Goal: Information Seeking & Learning: Learn about a topic

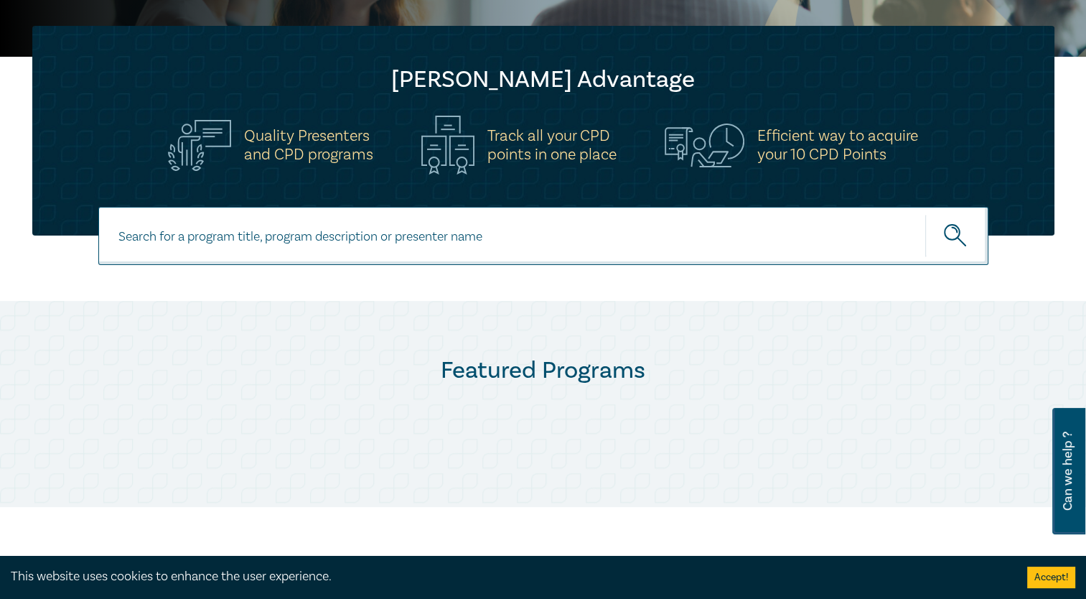
scroll to position [287, 0]
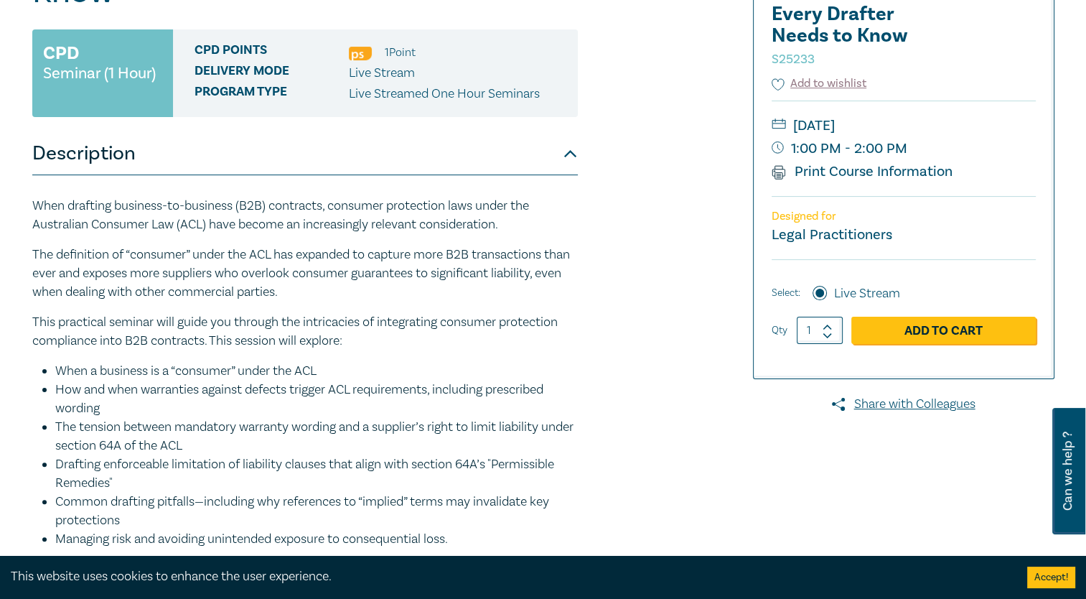
scroll to position [287, 0]
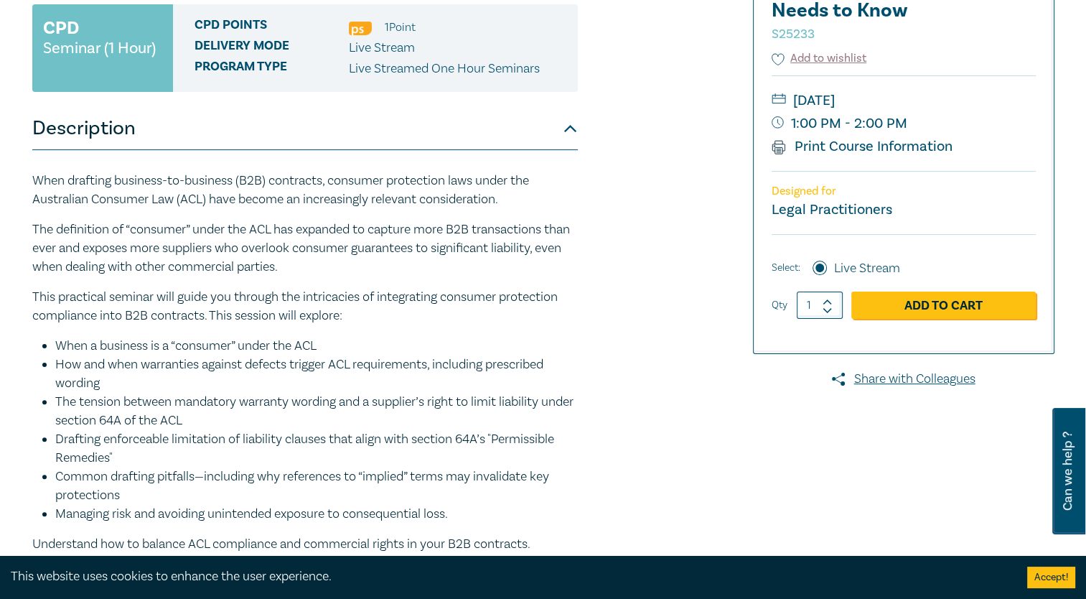
click at [231, 210] on div "When drafting business-to-business (B2B) contracts, consumer protection laws un…" at bounding box center [305, 363] width 546 height 382
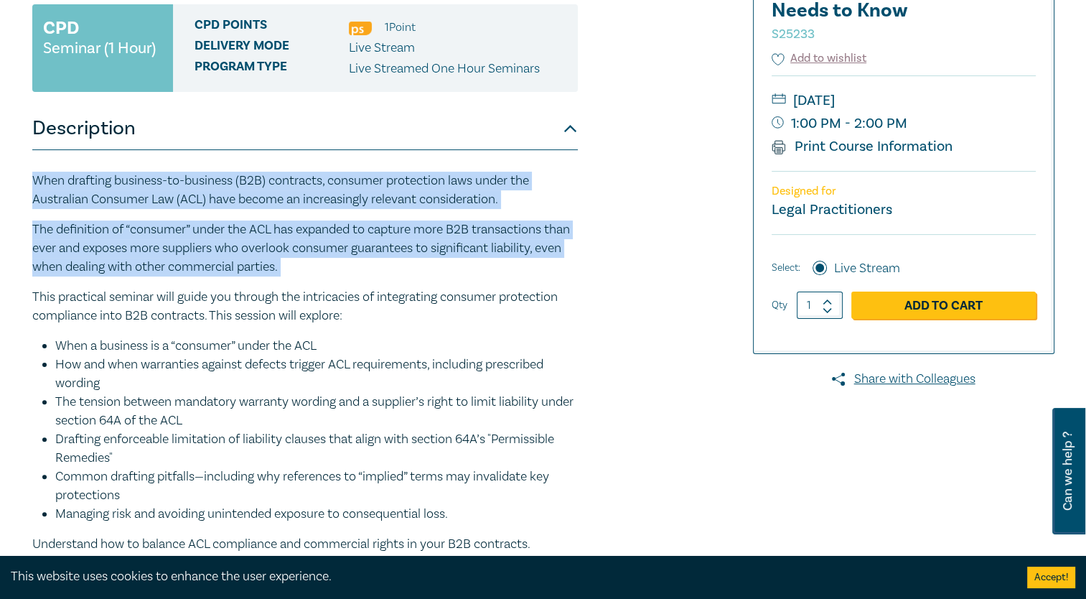
drag, startPoint x: 231, startPoint y: 210, endPoint x: 212, endPoint y: 245, distance: 40.5
click at [212, 245] on div "When drafting business-to-business (B2B) contracts, consumer protection laws un…" at bounding box center [305, 363] width 546 height 382
click at [212, 245] on p "The definition of “consumer” under the ACL has expanded to capture more B2B tra…" at bounding box center [305, 248] width 546 height 56
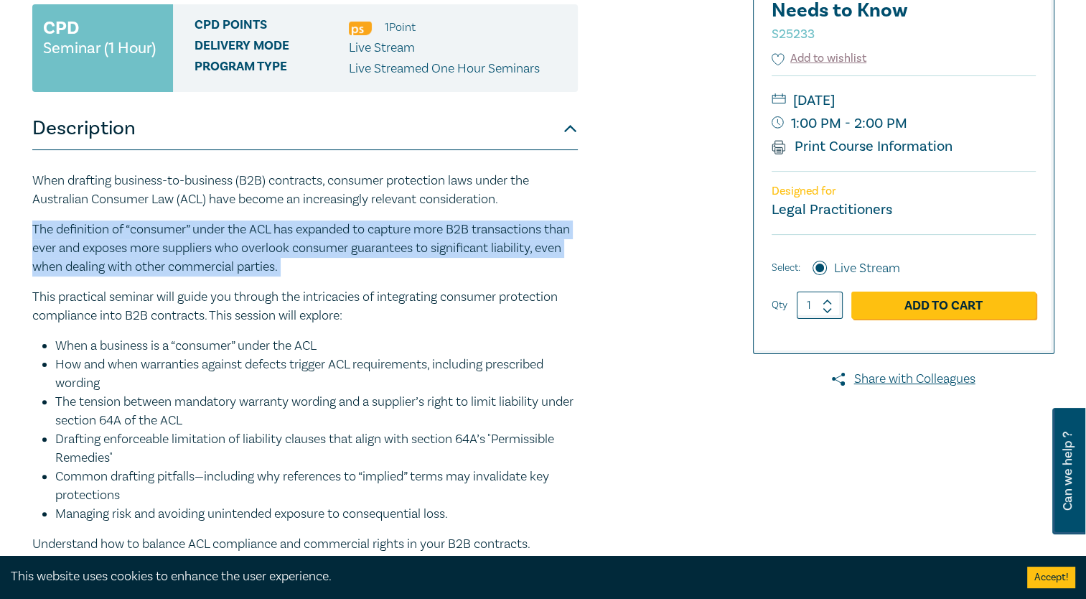
drag, startPoint x: 212, startPoint y: 245, endPoint x: 212, endPoint y: 273, distance: 28.0
click at [212, 273] on p "The definition of “consumer” under the ACL has expanded to capture more B2B tra…" at bounding box center [305, 248] width 546 height 56
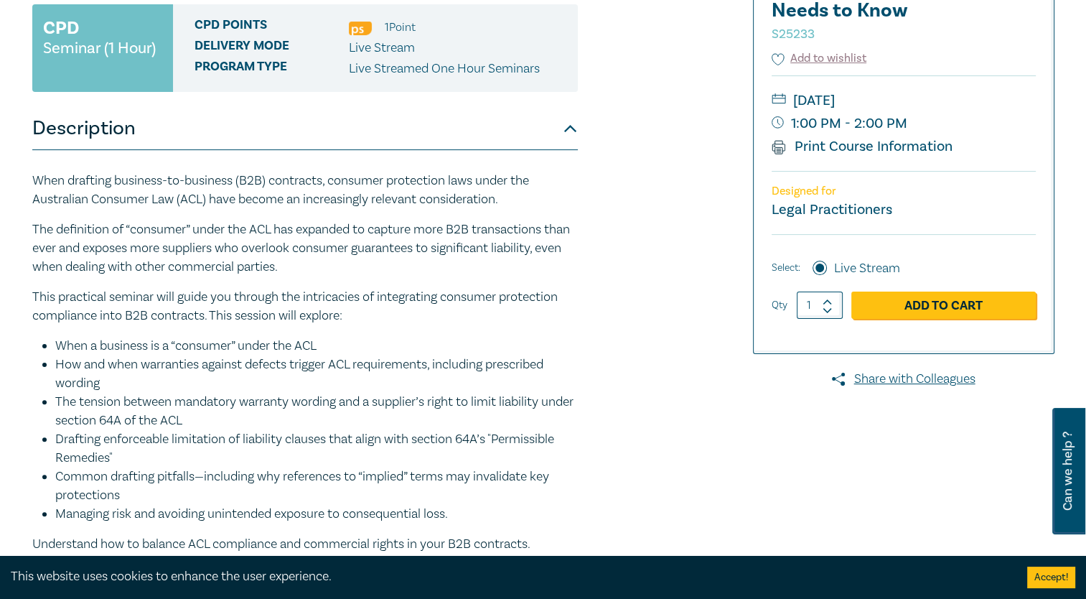
drag, startPoint x: 212, startPoint y: 273, endPoint x: 132, endPoint y: 291, distance: 81.7
click at [132, 291] on p "This practical seminar will guide you through the intricacies of integrating co…" at bounding box center [305, 306] width 546 height 37
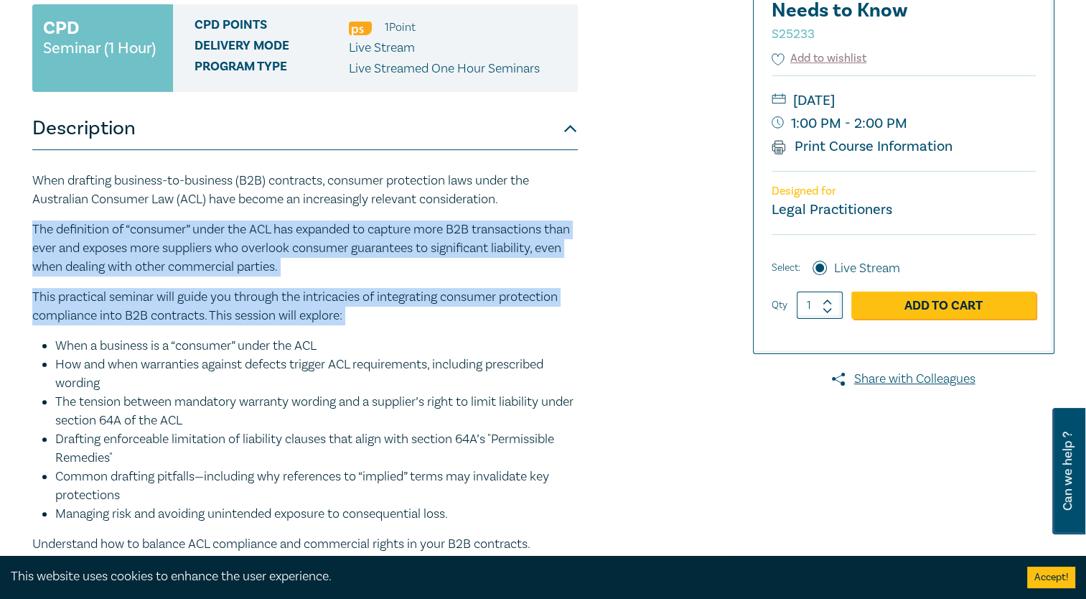
drag, startPoint x: 132, startPoint y: 291, endPoint x: 131, endPoint y: 260, distance: 31.6
click at [131, 260] on div "When drafting business-to-business (B2B) contracts, consumer protection laws un…" at bounding box center [305, 363] width 546 height 382
drag, startPoint x: 131, startPoint y: 260, endPoint x: 83, endPoint y: 318, distance: 75.0
click at [83, 318] on p "This practical seminar will guide you through the intricacies of integrating co…" at bounding box center [305, 306] width 546 height 37
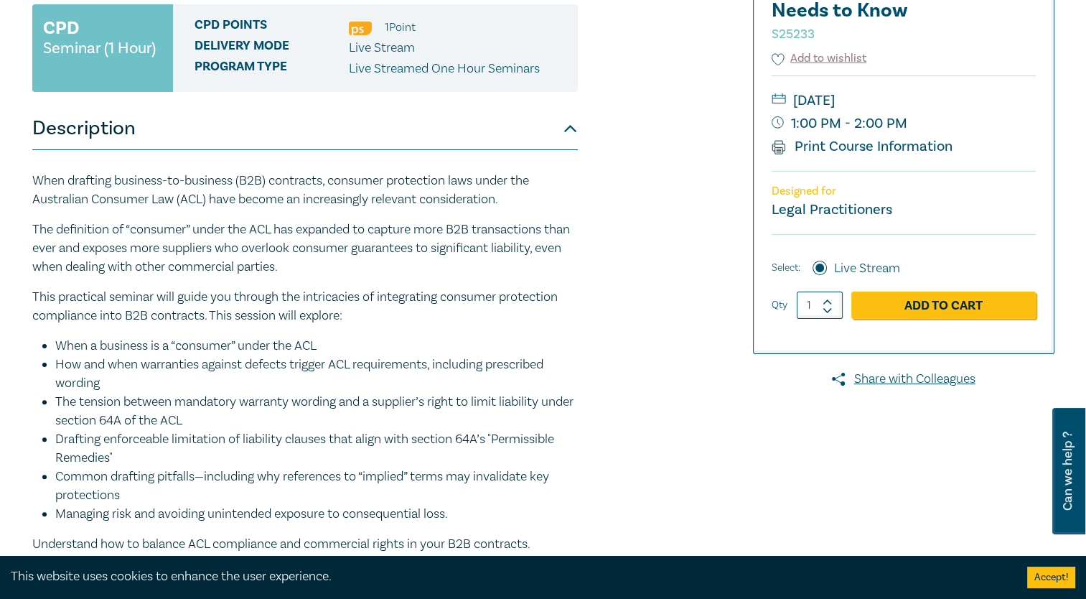
click at [129, 329] on div "When drafting business-to-business (B2B) contracts, consumer protection laws un…" at bounding box center [305, 363] width 546 height 382
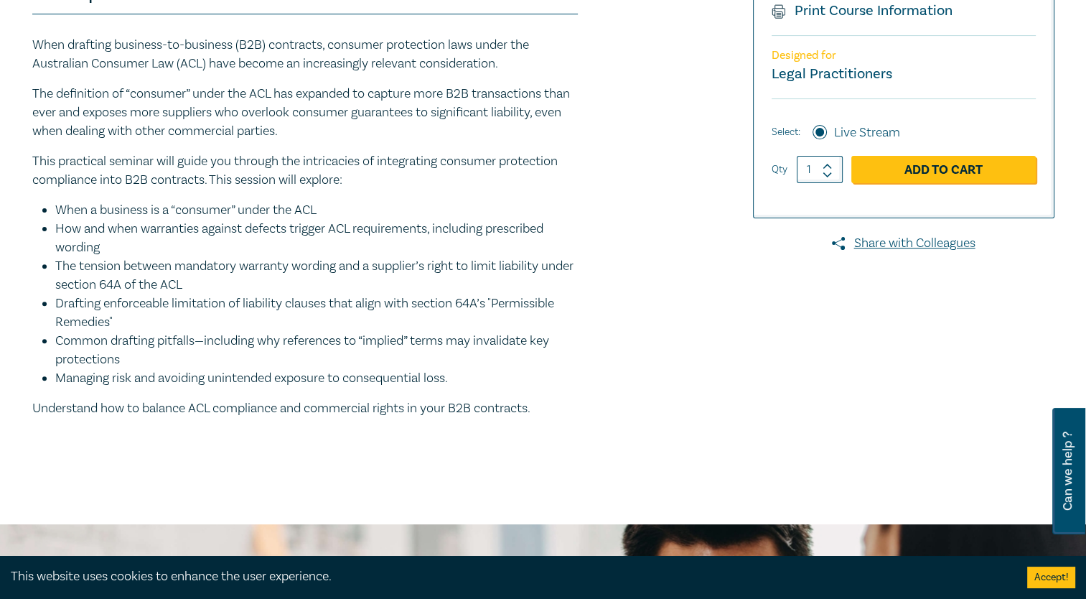
scroll to position [502, 0]
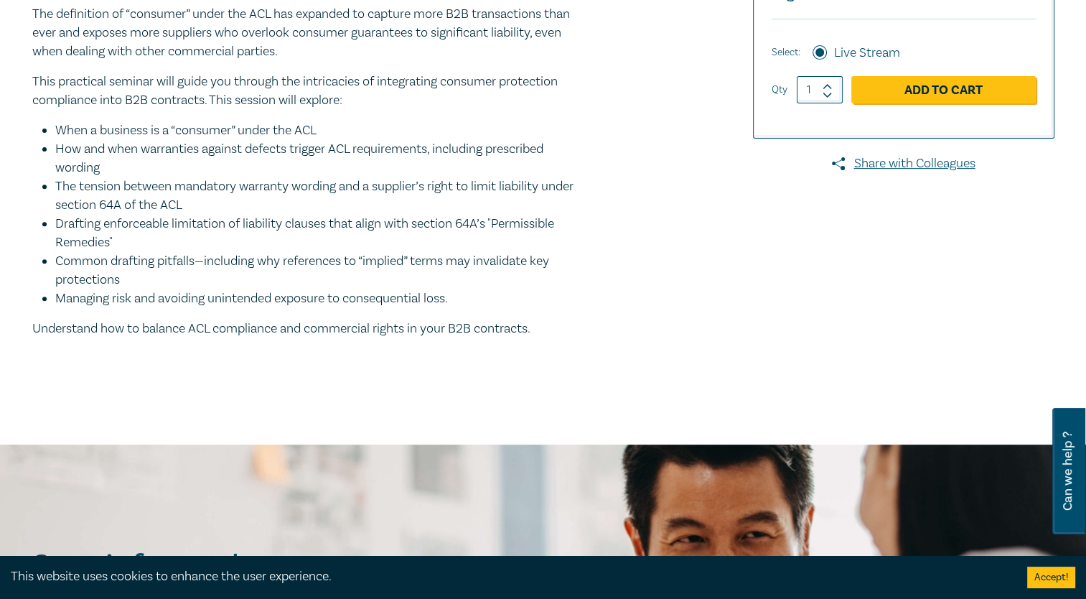
click at [184, 131] on li "When a business is a “consumer” under the ACL" at bounding box center [316, 130] width 523 height 19
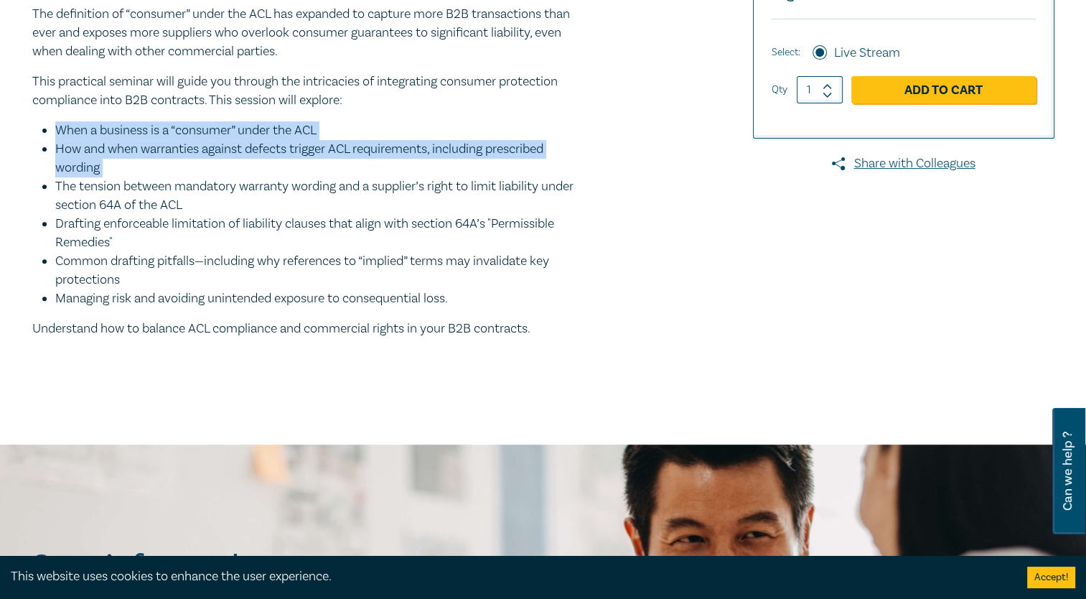
drag, startPoint x: 184, startPoint y: 131, endPoint x: 202, endPoint y: 140, distance: 19.9
click at [202, 140] on ul "When a business is a “consumer” under the ACL How and when warranties against d…" at bounding box center [305, 214] width 546 height 187
drag, startPoint x: 202, startPoint y: 140, endPoint x: 134, endPoint y: 168, distance: 73.7
click at [134, 168] on li "How and when warranties against defects trigger ACL requirements, including pre…" at bounding box center [316, 158] width 523 height 37
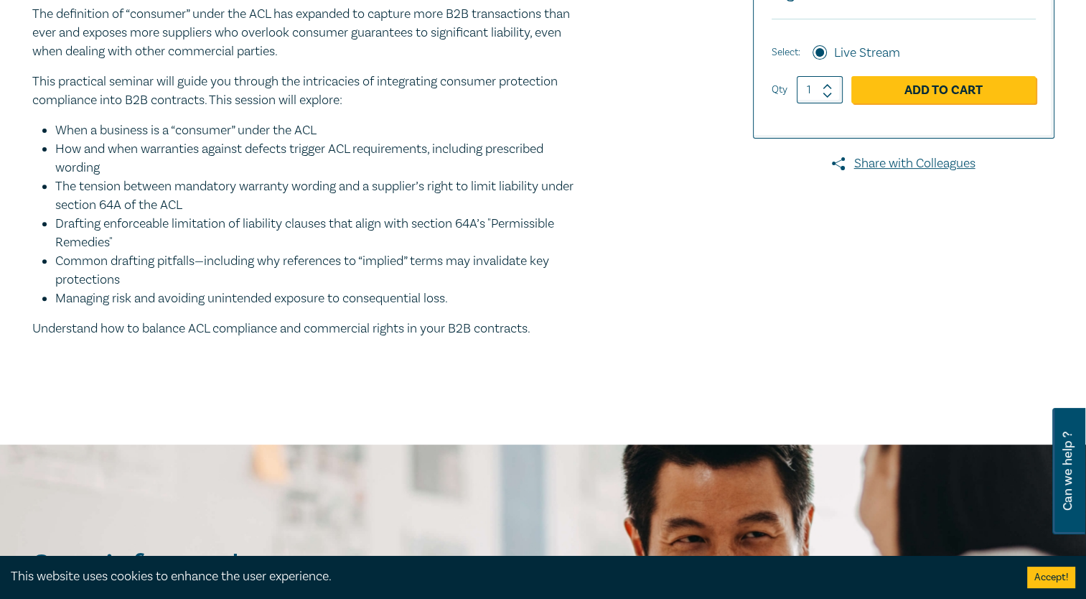
click at [183, 194] on li "The tension between mandatory warranty wording and a supplier’s right to limit …" at bounding box center [316, 195] width 523 height 37
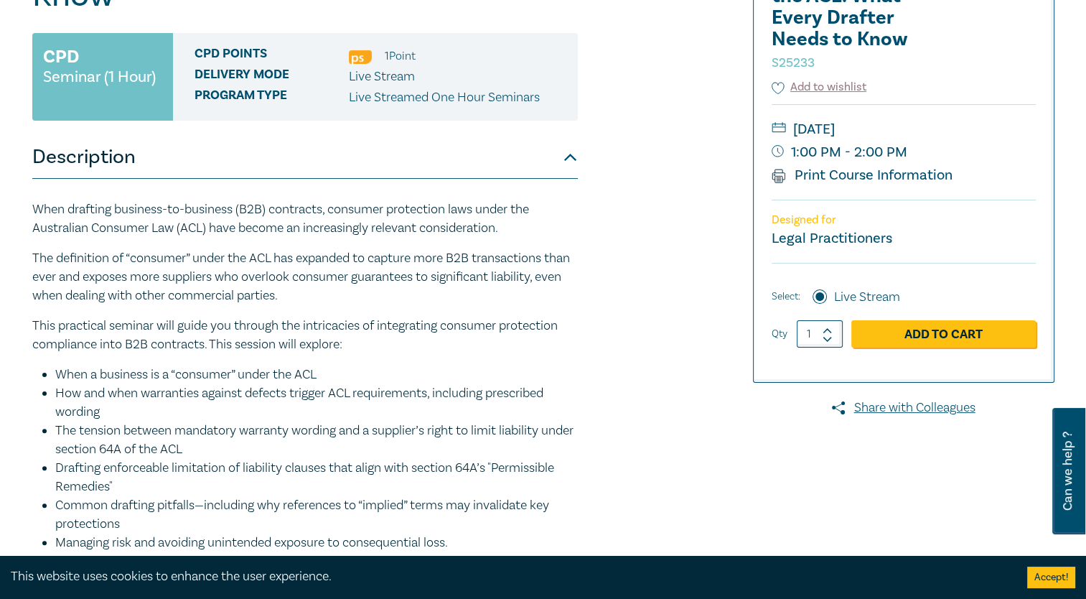
scroll to position [144, 0]
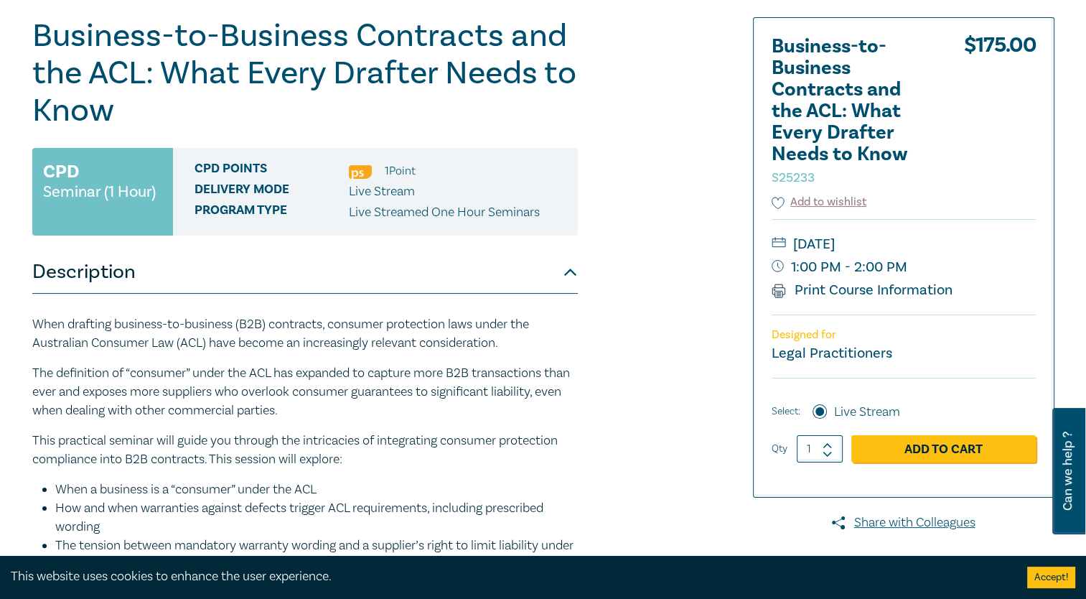
click at [280, 67] on h1 "Business-to-Business Contracts and the ACL: What Every Drafter Needs to Know S2…" at bounding box center [305, 73] width 546 height 112
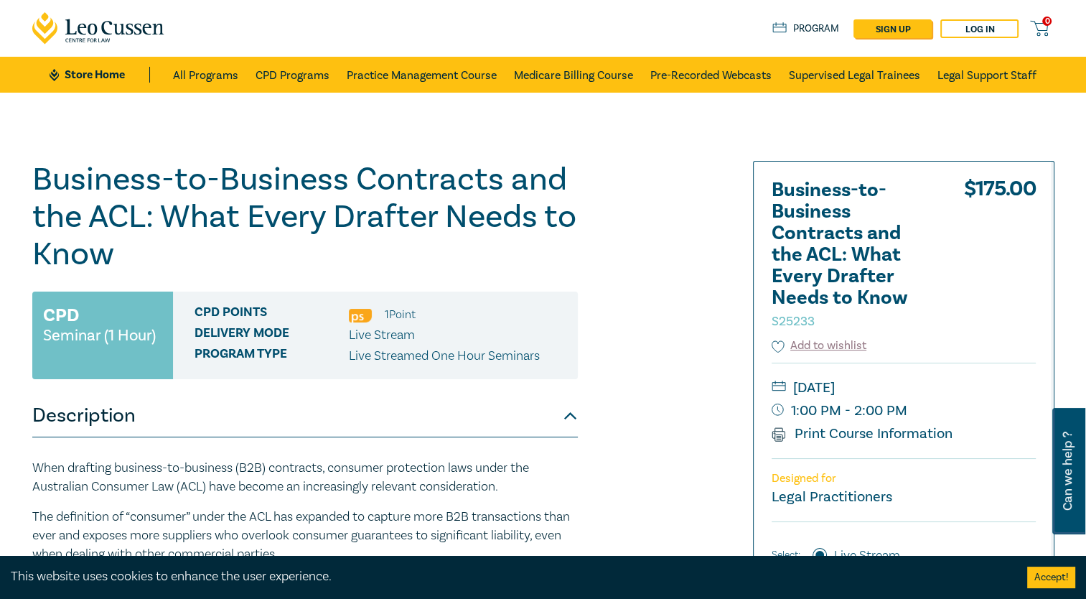
click at [80, 172] on h1 "Business-to-Business Contracts and the ACL: What Every Drafter Needs to Know S2…" at bounding box center [305, 217] width 546 height 112
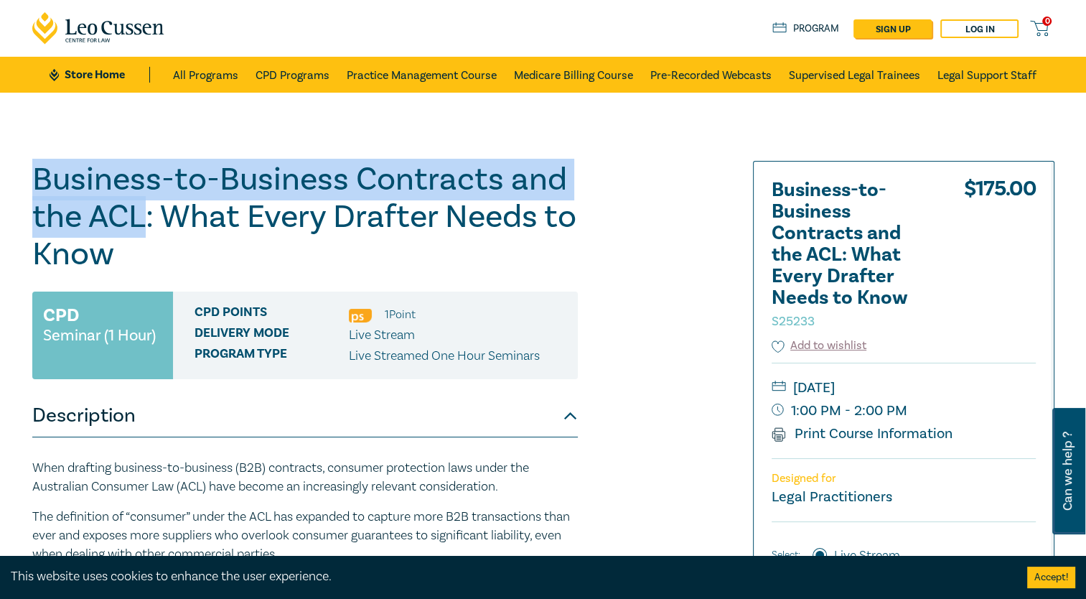
drag, startPoint x: 80, startPoint y: 172, endPoint x: 129, endPoint y: 217, distance: 66.1
click at [129, 217] on h1 "Business-to-Business Contracts and the ACL: What Every Drafter Needs to Know S2…" at bounding box center [305, 217] width 546 height 112
copy h1 "Business-to-Business Contracts and the ACL"
drag, startPoint x: 497, startPoint y: 225, endPoint x: 379, endPoint y: 92, distance: 178.0
click at [497, 225] on h1 "Business-to-Business Contracts and the ACL: What Every Drafter Needs to Know S2…" at bounding box center [305, 217] width 546 height 112
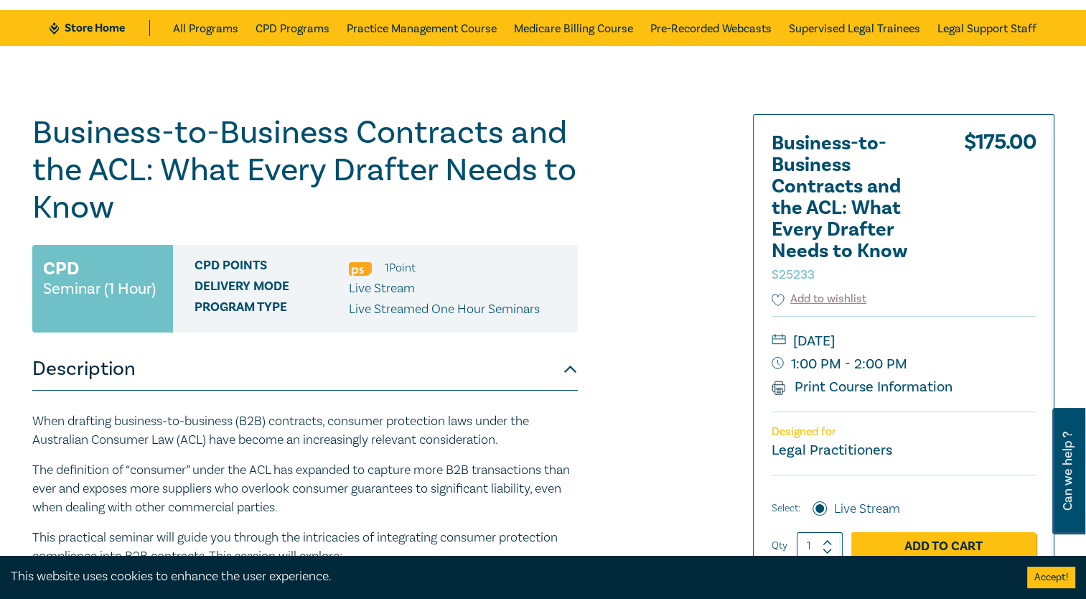
scroll to position [72, 0]
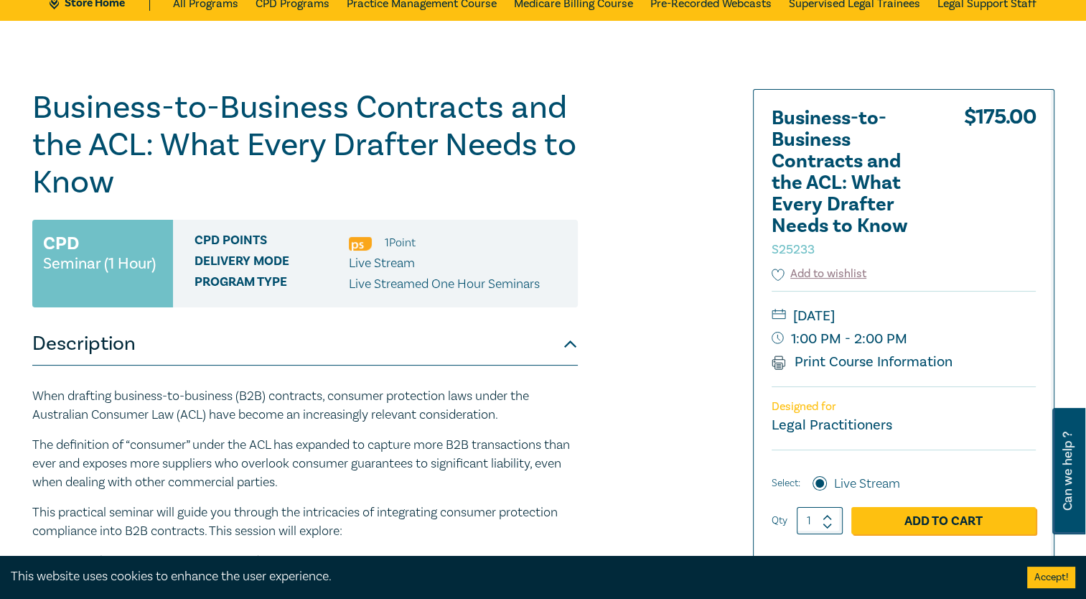
click at [590, 206] on div "Business-to-Business Contracts and the ACL: What Every Drafter Needs to Know S2…" at bounding box center [370, 448] width 693 height 718
drag, startPoint x: 881, startPoint y: 188, endPoint x: 870, endPoint y: 194, distance: 12.8
click at [881, 188] on h2 "Business-to-Business Contracts and the ACL: What Every Drafter Needs to Know S2…" at bounding box center [851, 183] width 158 height 151
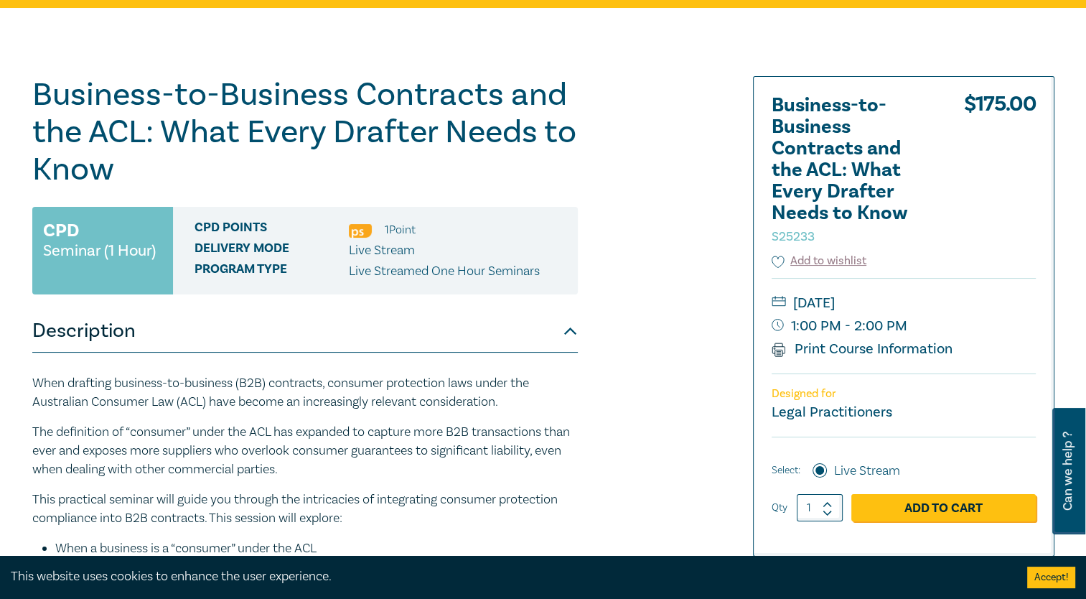
scroll to position [0, 0]
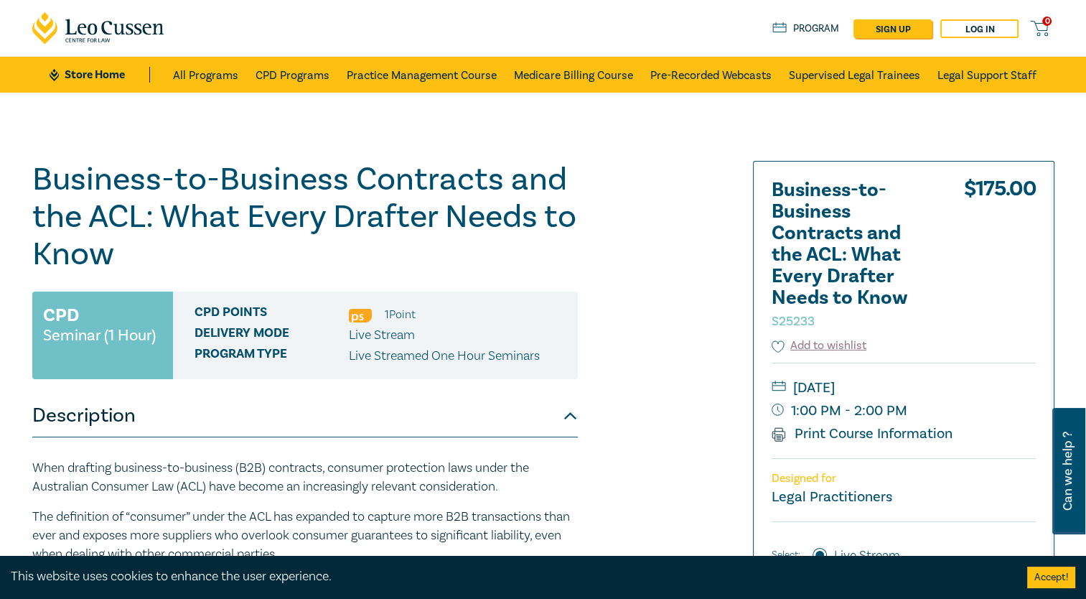
click at [988, 191] on div "$ 175.00" at bounding box center [1000, 258] width 72 height 158
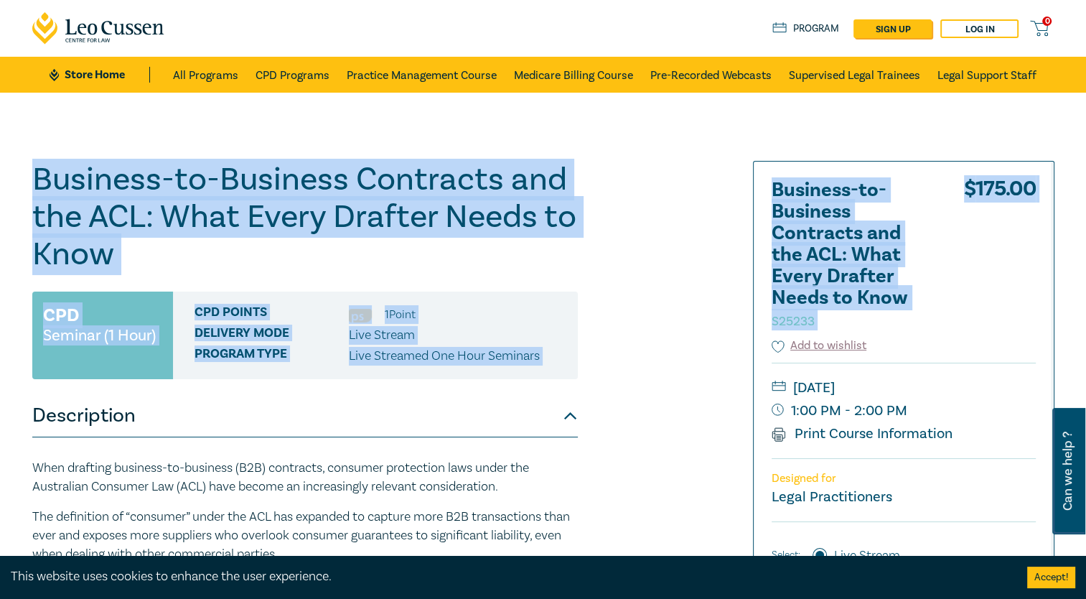
drag, startPoint x: 988, startPoint y: 191, endPoint x: 565, endPoint y: 187, distance: 422.8
click at [565, 187] on div "Business-to-Business Contracts and the ACL: What Every Drafter Needs to Know S2…" at bounding box center [305, 520] width 546 height 718
click at [565, 187] on h1 "Business-to-Business Contracts and the ACL: What Every Drafter Needs to Know S2…" at bounding box center [305, 217] width 546 height 112
click at [629, 166] on div "Business-to-Business Contracts and the ACL: What Every Drafter Needs to Know S2…" at bounding box center [370, 520] width 693 height 718
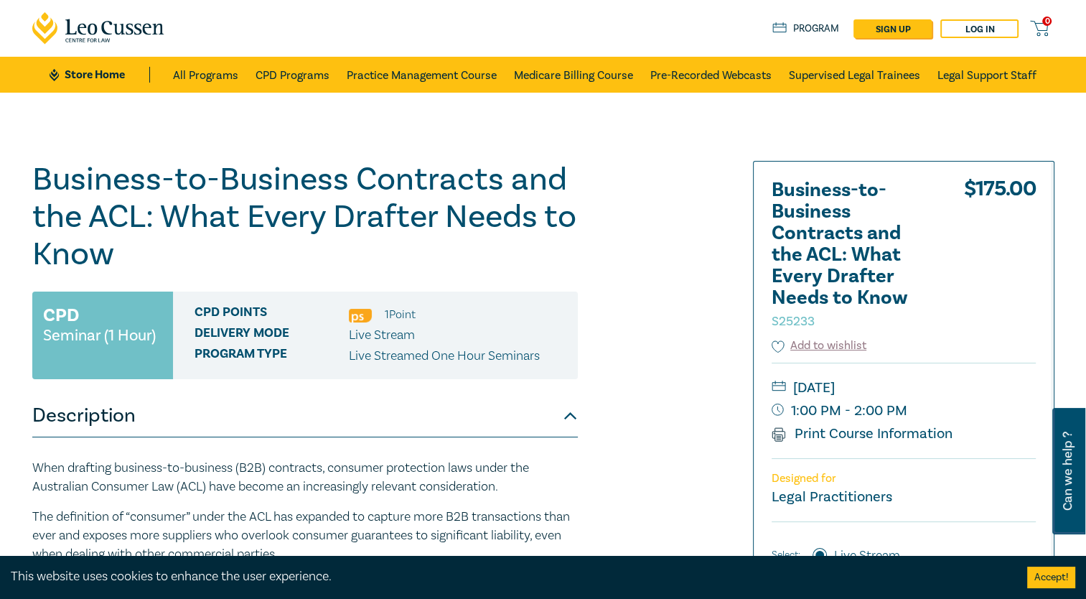
click at [338, 187] on h1 "Business-to-Business Contracts and the ACL: What Every Drafter Needs to Know S2…" at bounding box center [305, 217] width 546 height 112
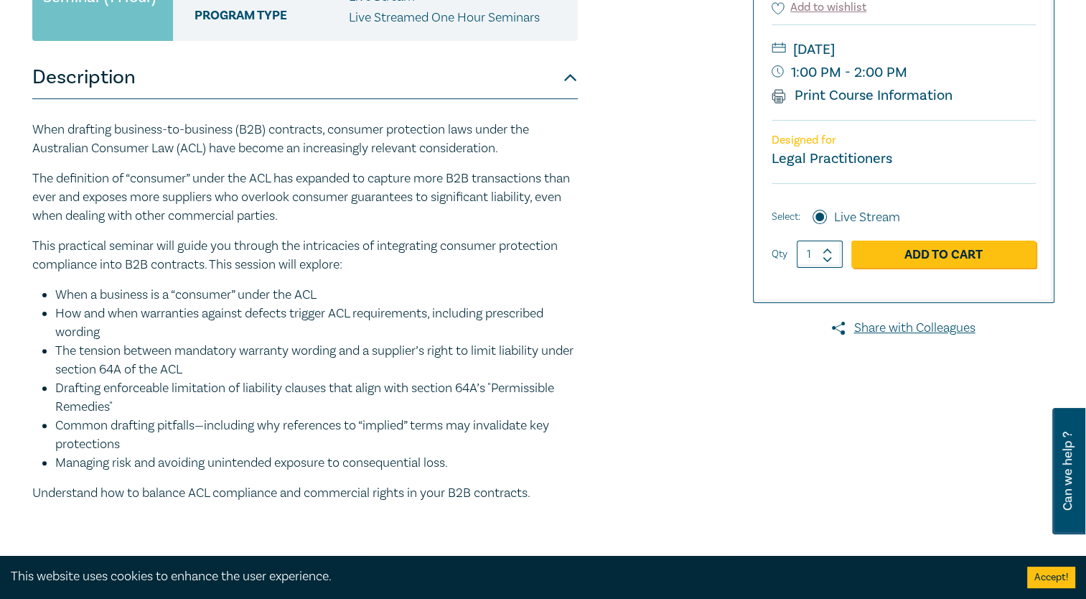
scroll to position [502, 0]
